Goal: Information Seeking & Learning: Learn about a topic

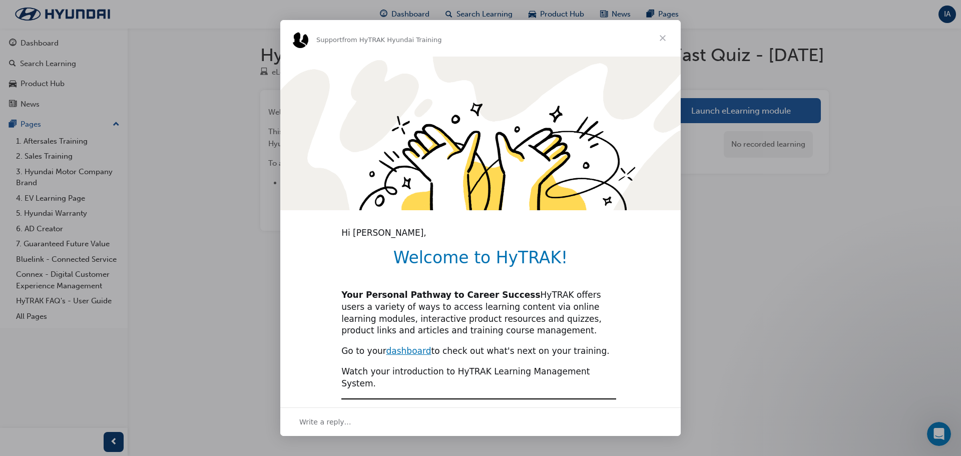
click at [661, 35] on span "Close" at bounding box center [663, 38] width 36 height 36
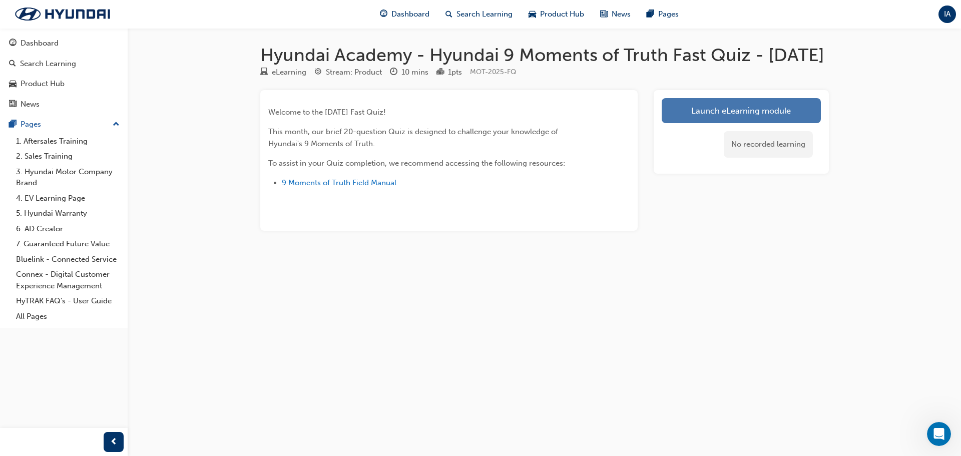
click at [745, 123] on link "Launch eLearning module" at bounding box center [741, 110] width 159 height 25
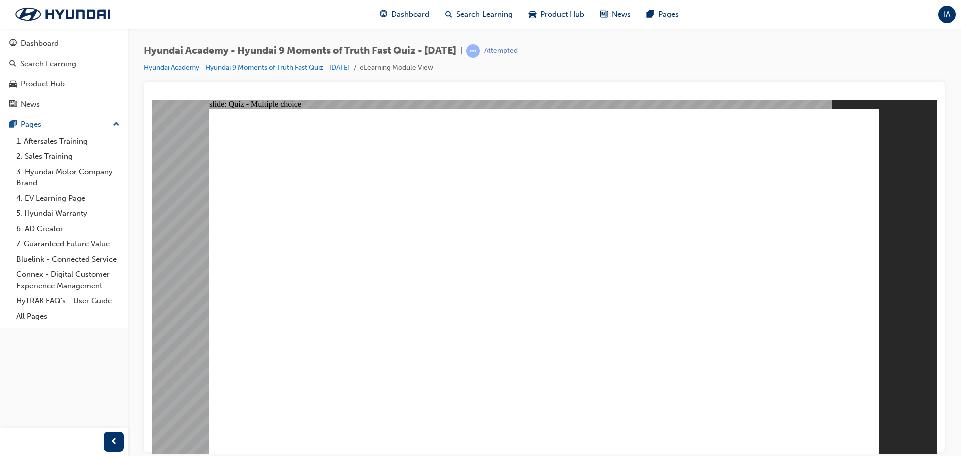
radio input "true"
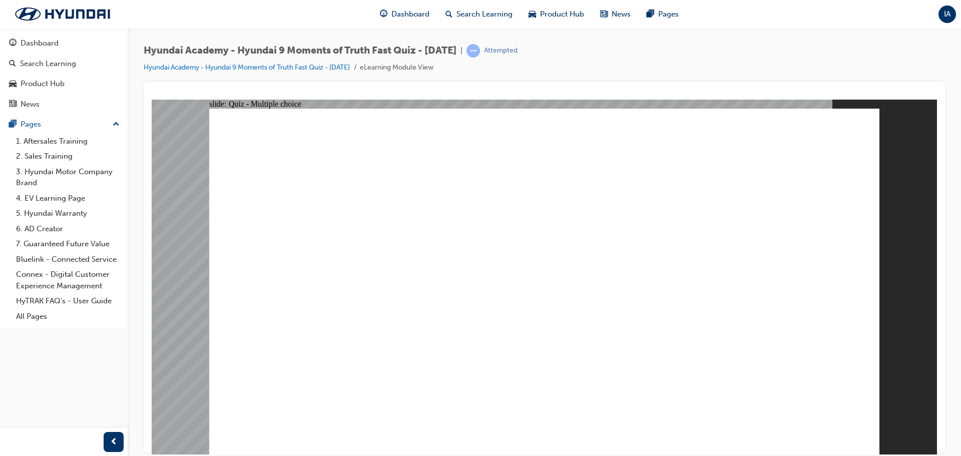
radio input "true"
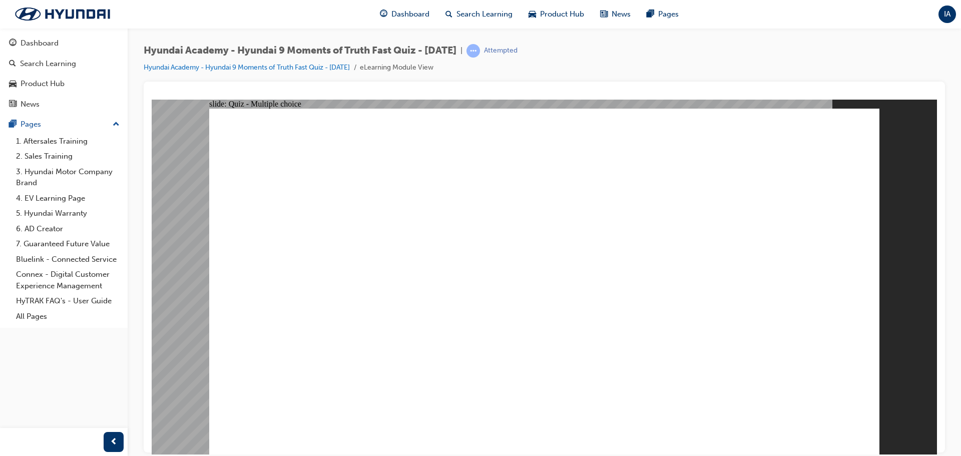
checkbox input "true"
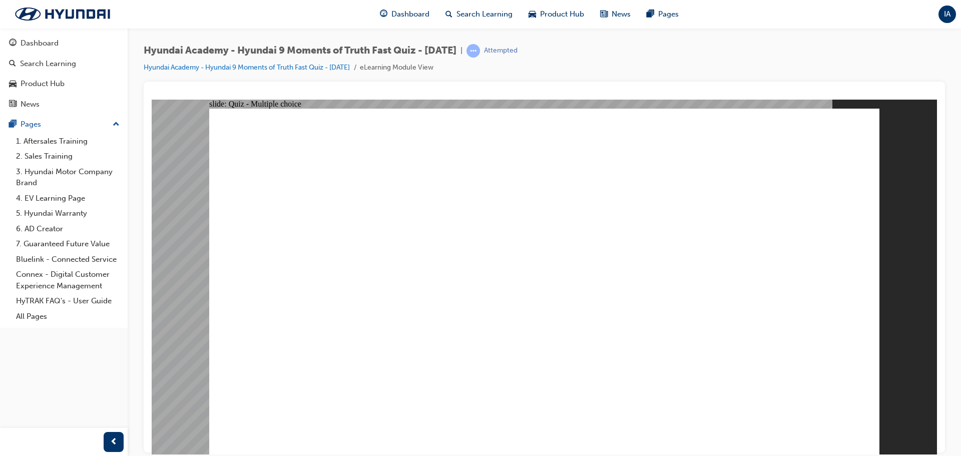
checkbox input "true"
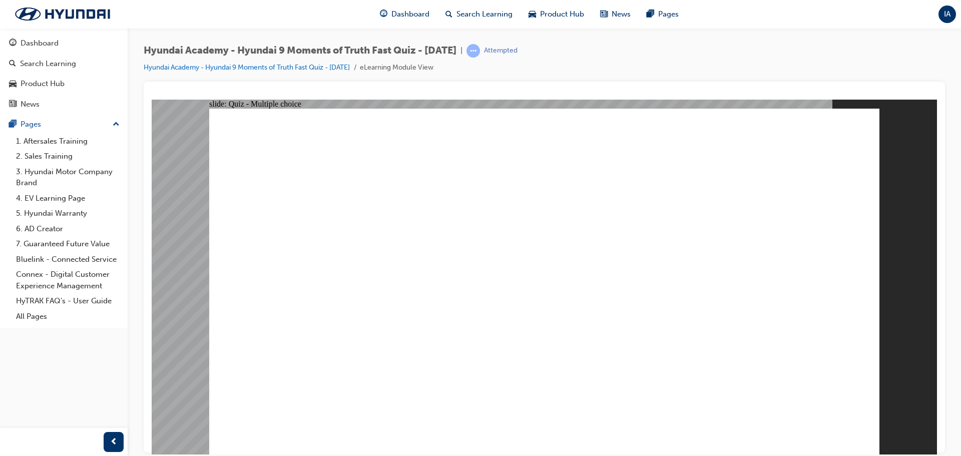
radio input "true"
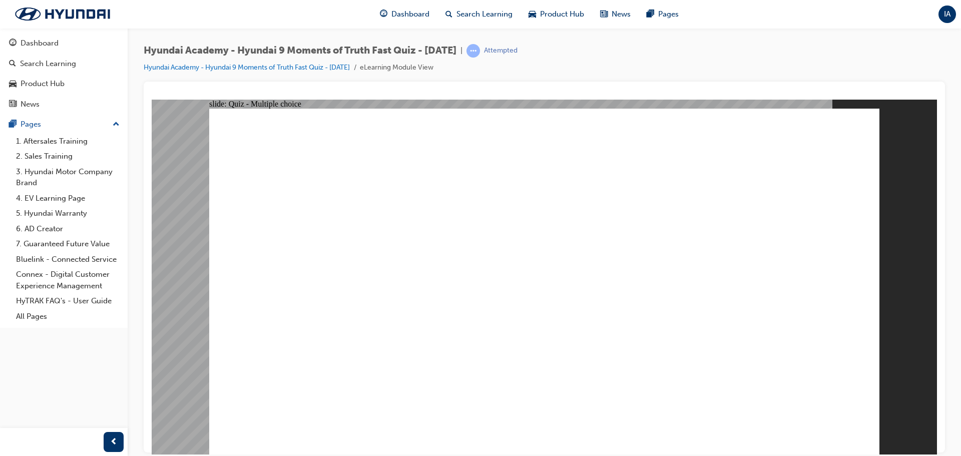
checkbox input "true"
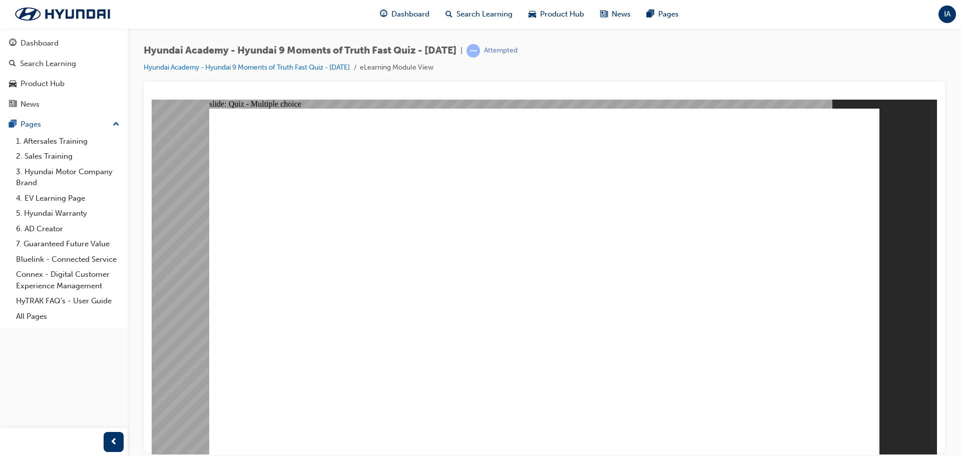
checkbox input "true"
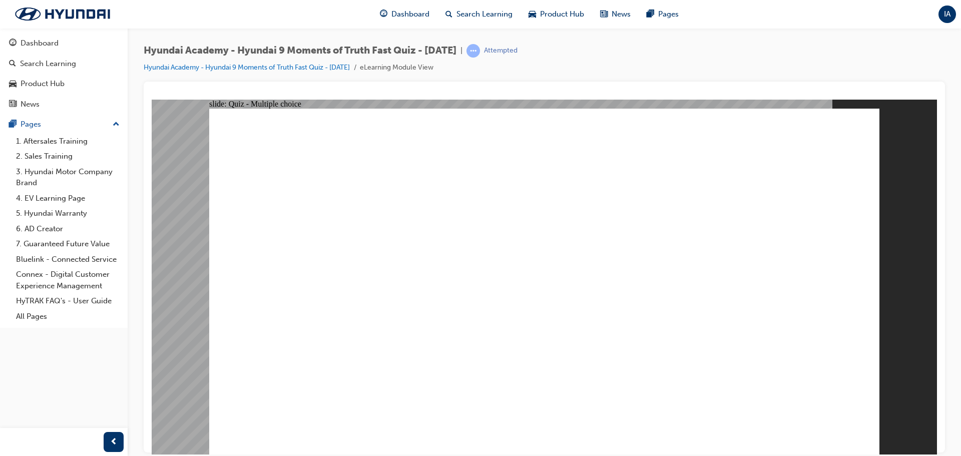
checkbox input "true"
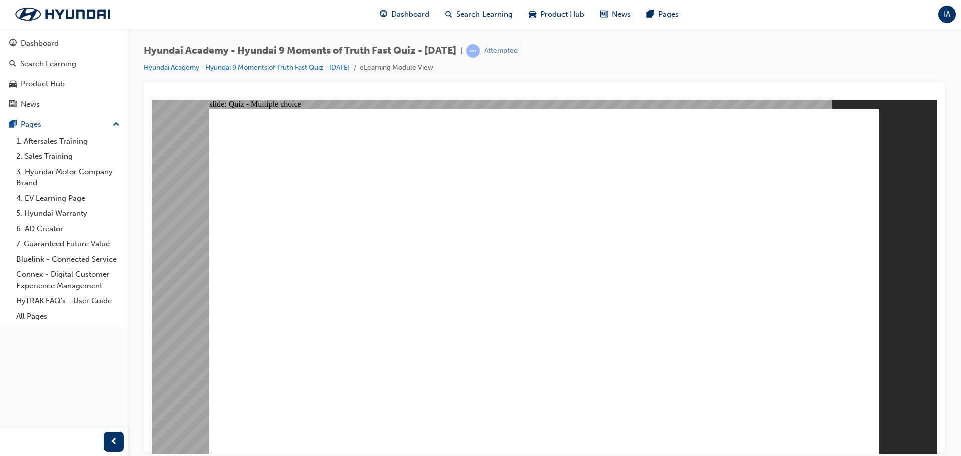
checkbox input "true"
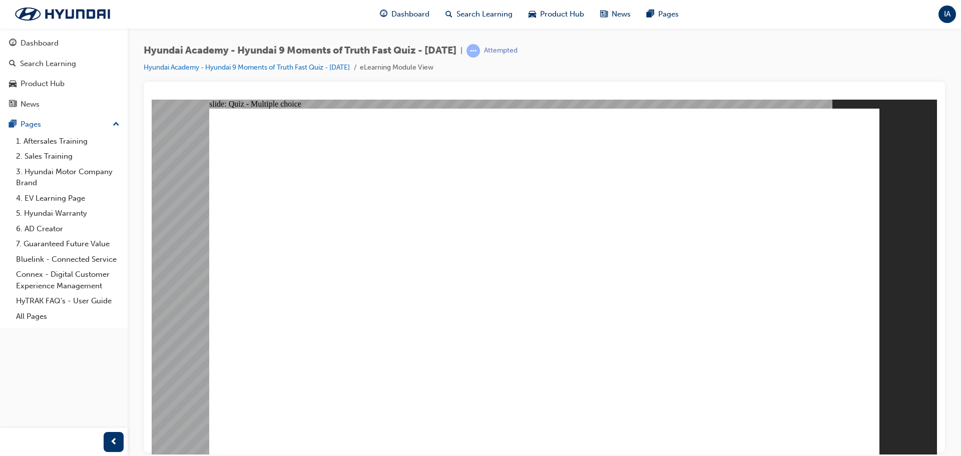
checkbox input "true"
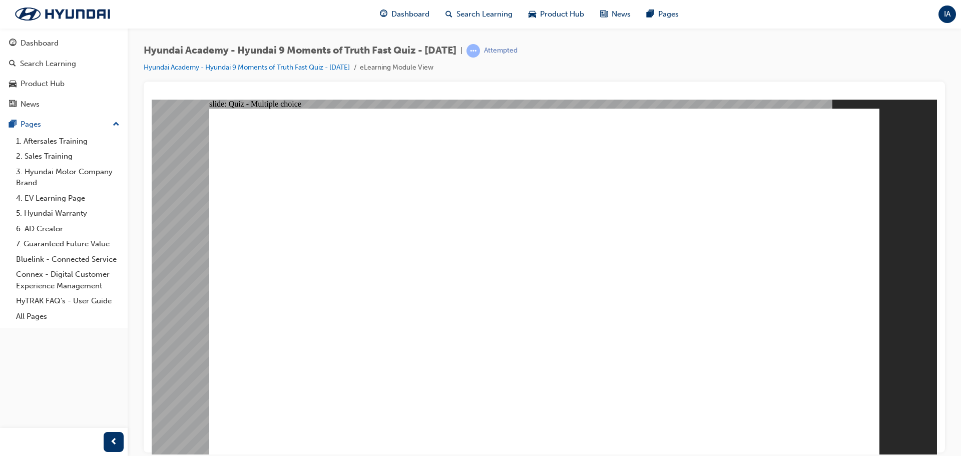
radio input "true"
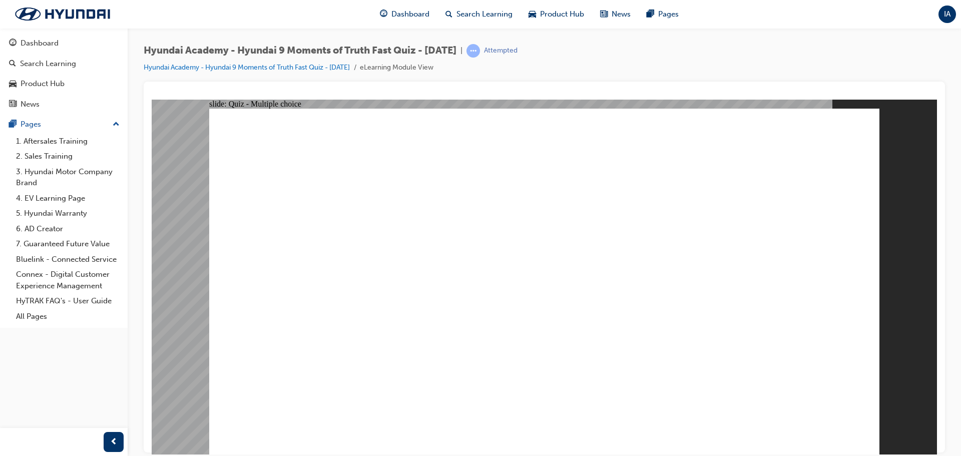
checkbox input "true"
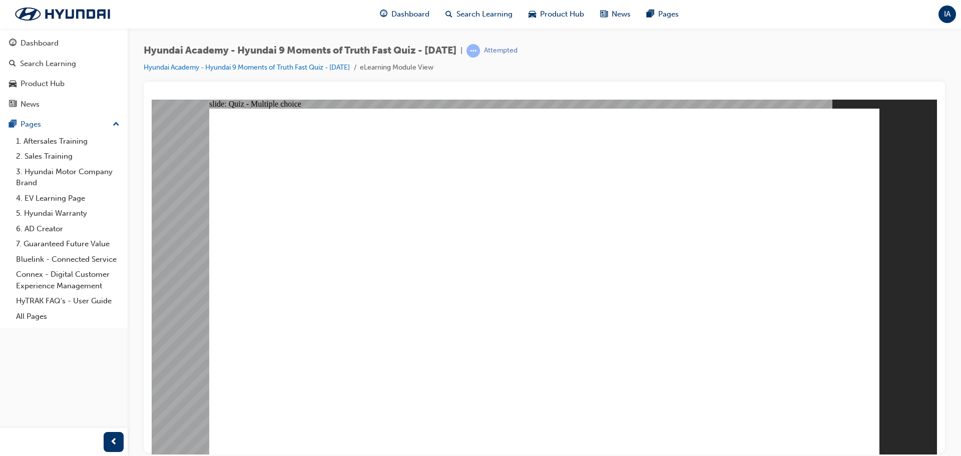
radio input "false"
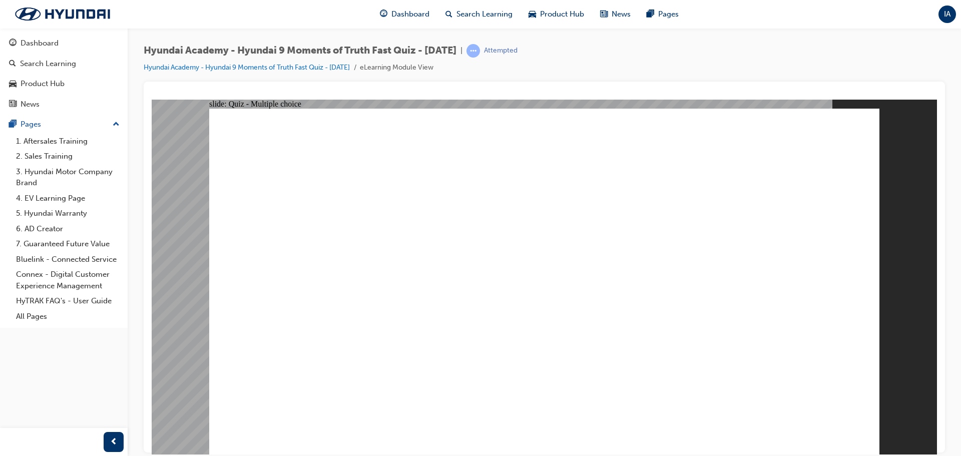
radio input "true"
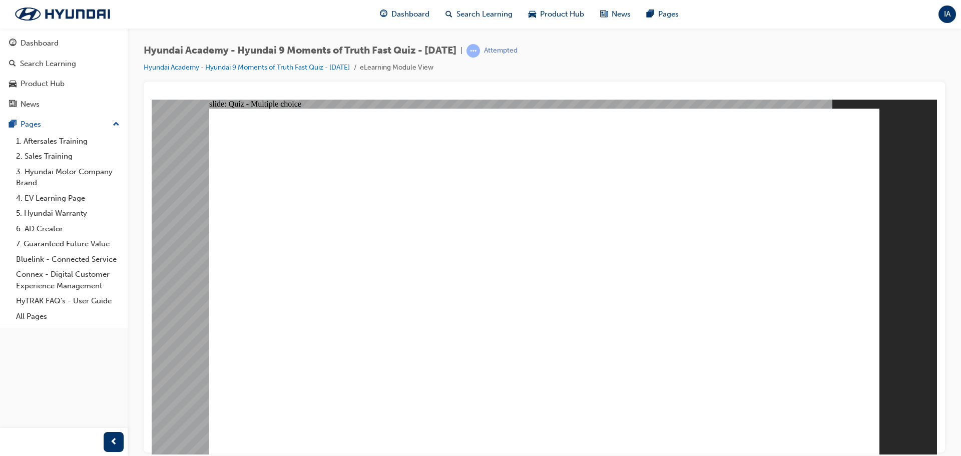
checkbox input "true"
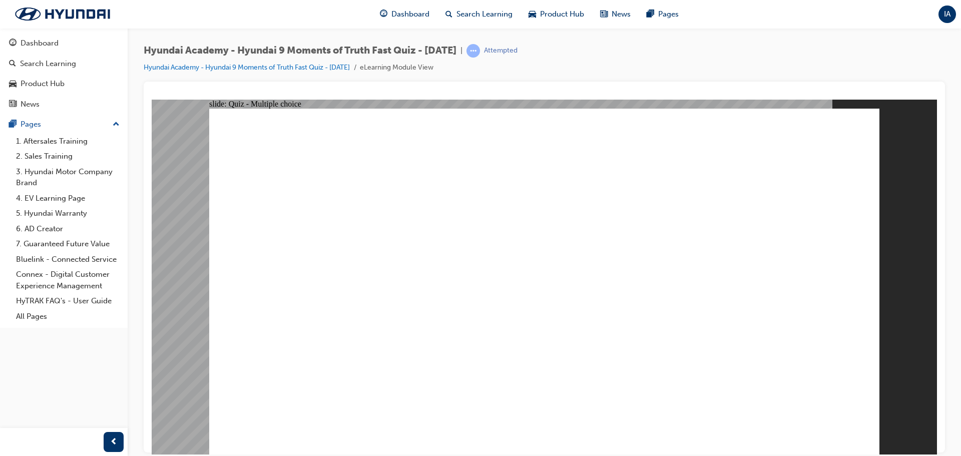
checkbox input "true"
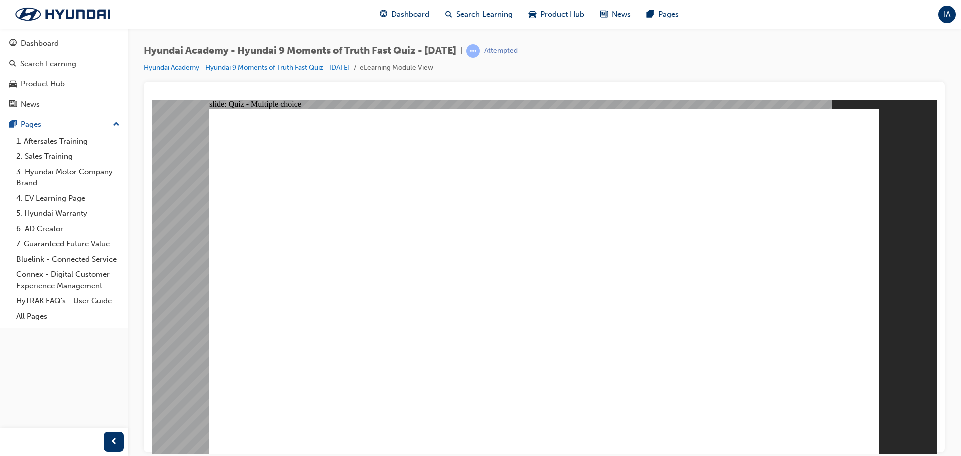
radio input "true"
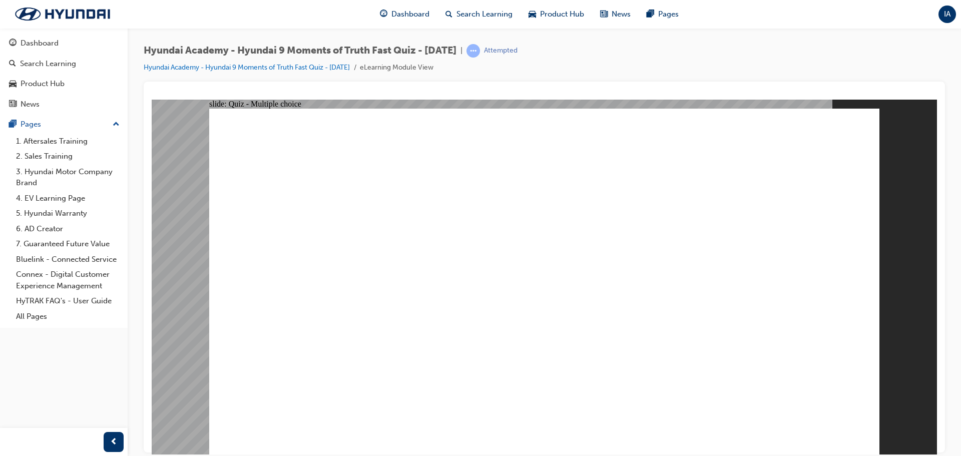
radio input "true"
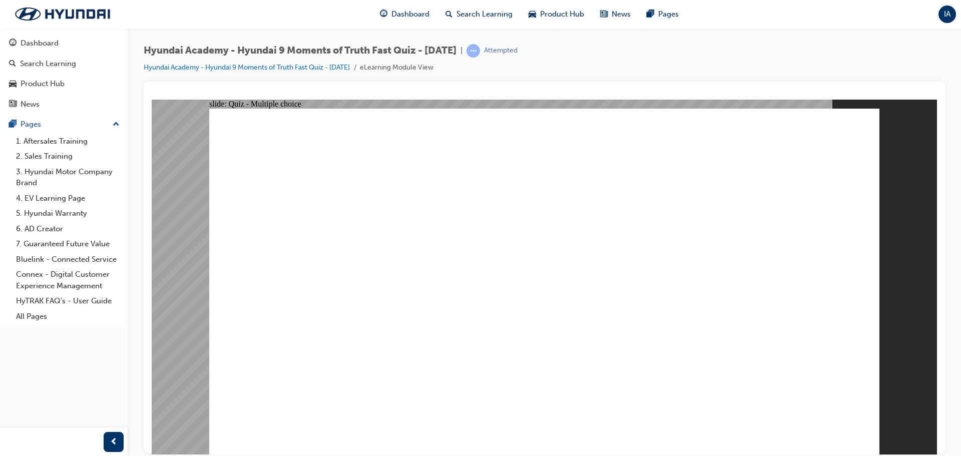
checkbox input "true"
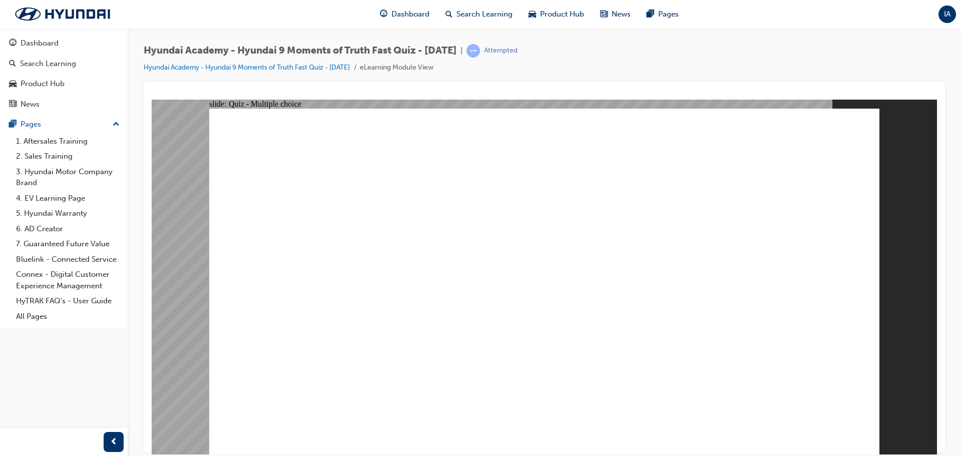
checkbox input "true"
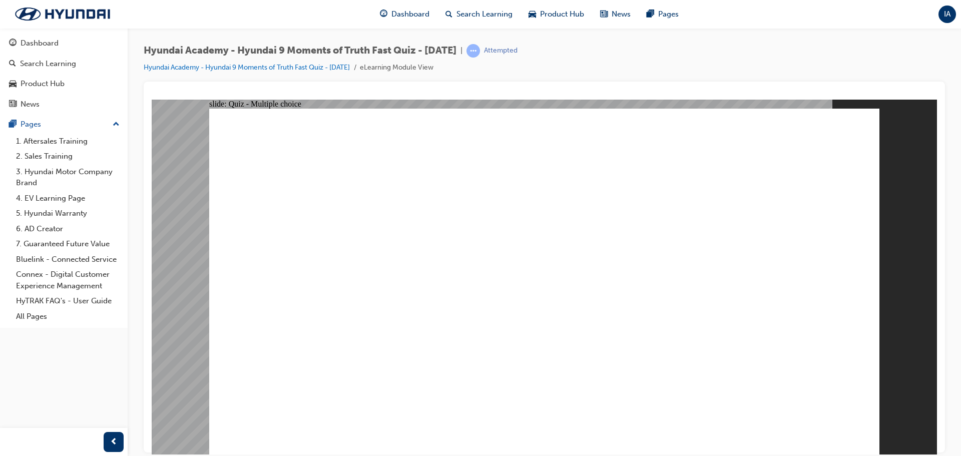
checkbox input "true"
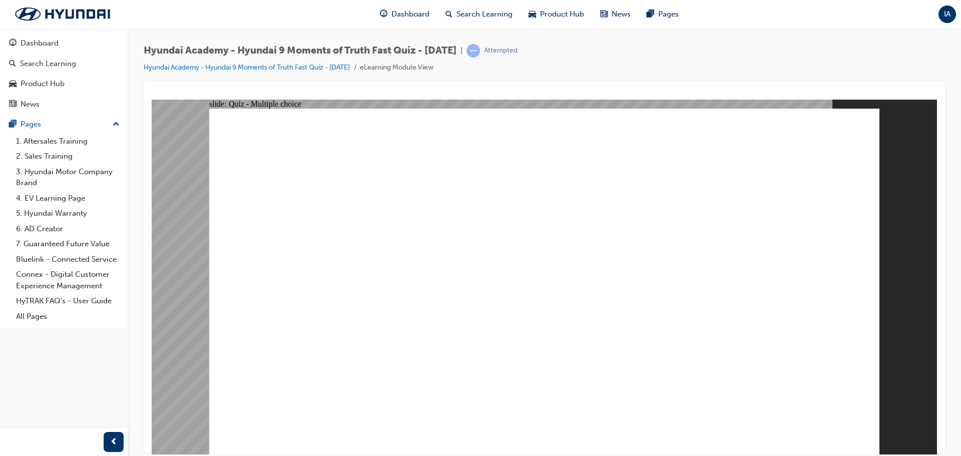
checkbox input "true"
